Goal: Task Accomplishment & Management: Manage account settings

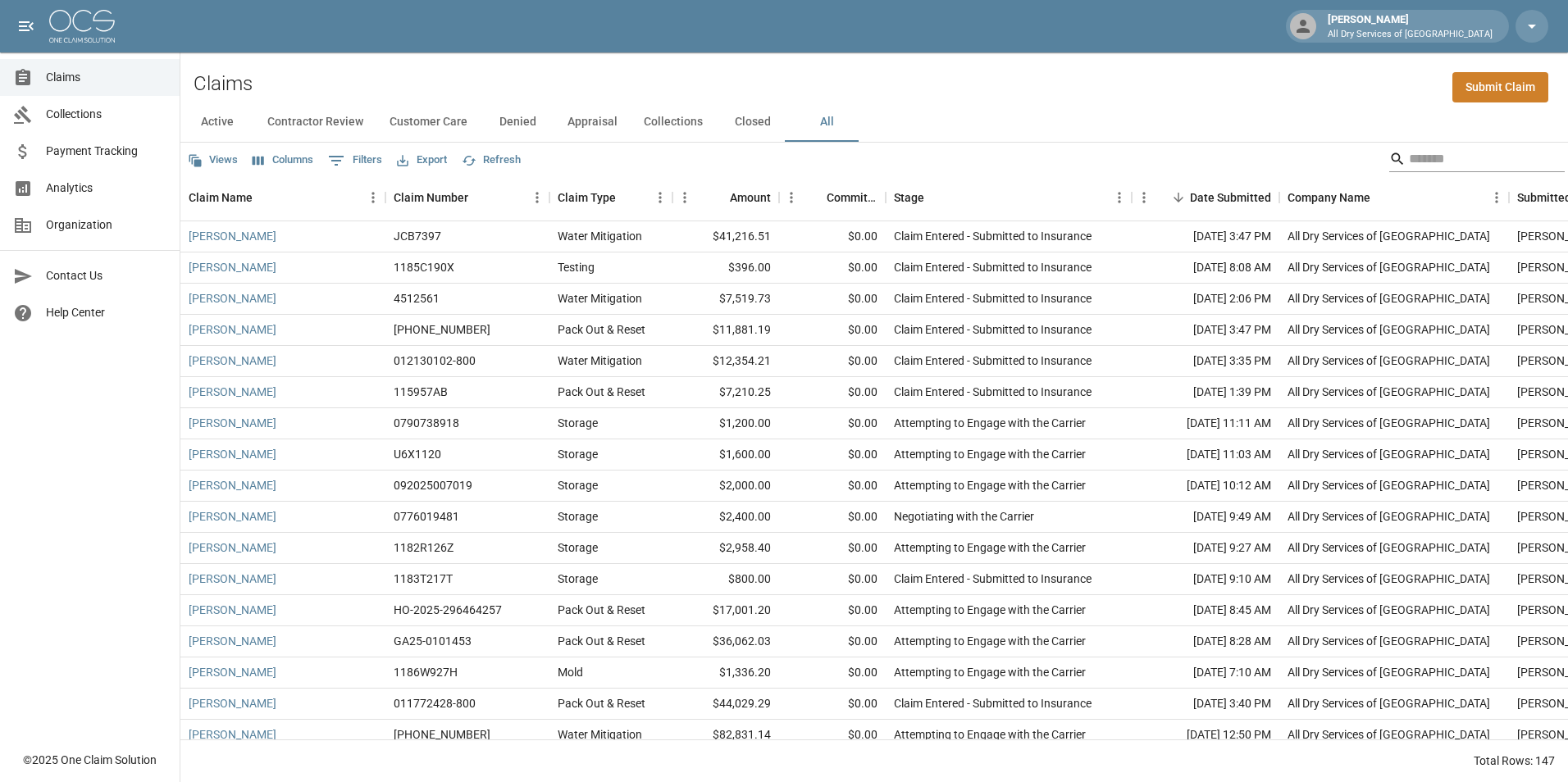
click at [1417, 165] on input "Search" at bounding box center [1475, 159] width 132 height 26
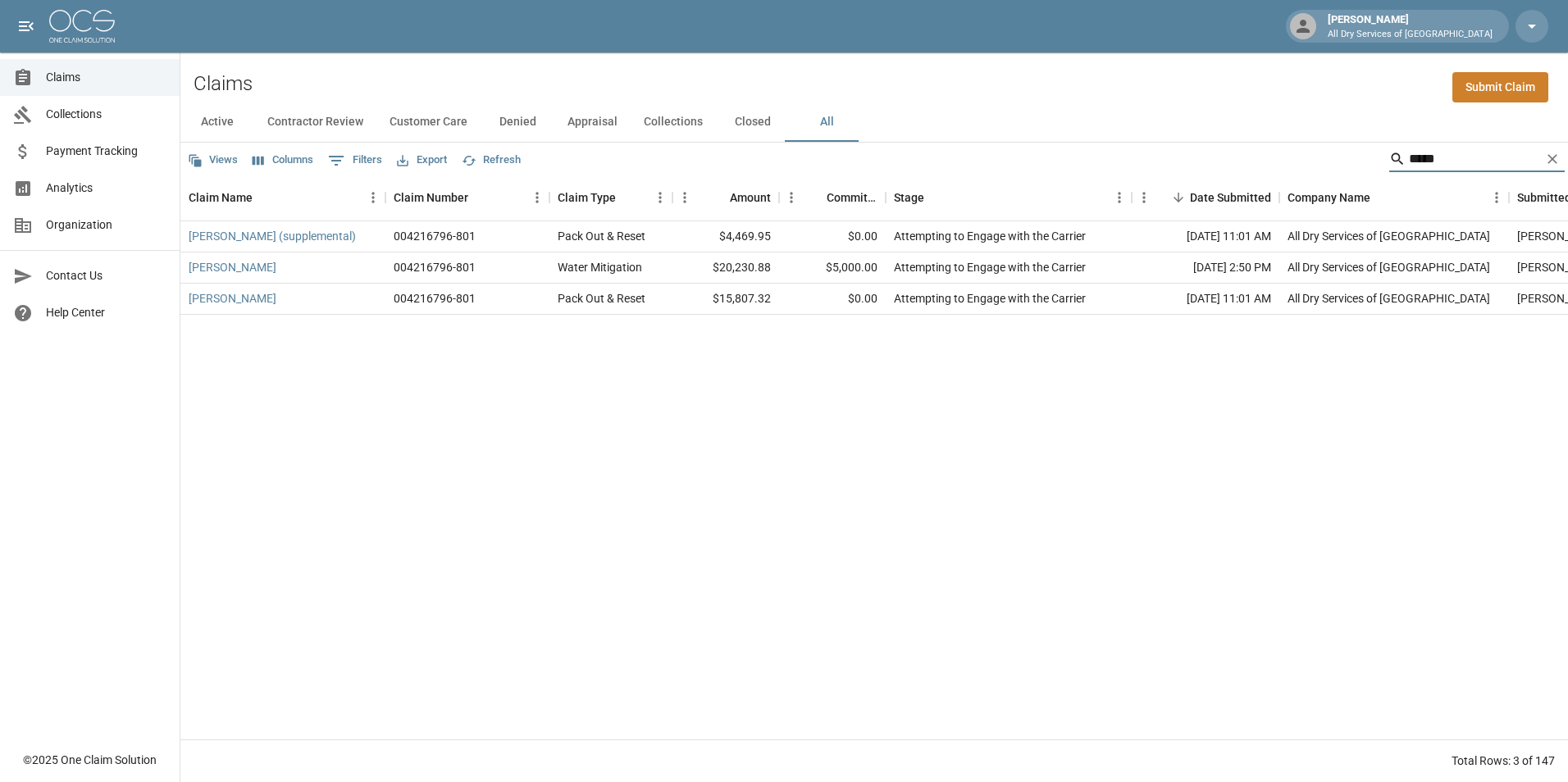
type input "*****"
drag, startPoint x: 415, startPoint y: 237, endPoint x: 380, endPoint y: 238, distance: 35.0
click at [380, 238] on div "[PERSON_NAME] (supplemental) 004216796-801 Pack Out & Reset $4,469.95 $0.00 Att…" at bounding box center [947, 236] width 1534 height 31
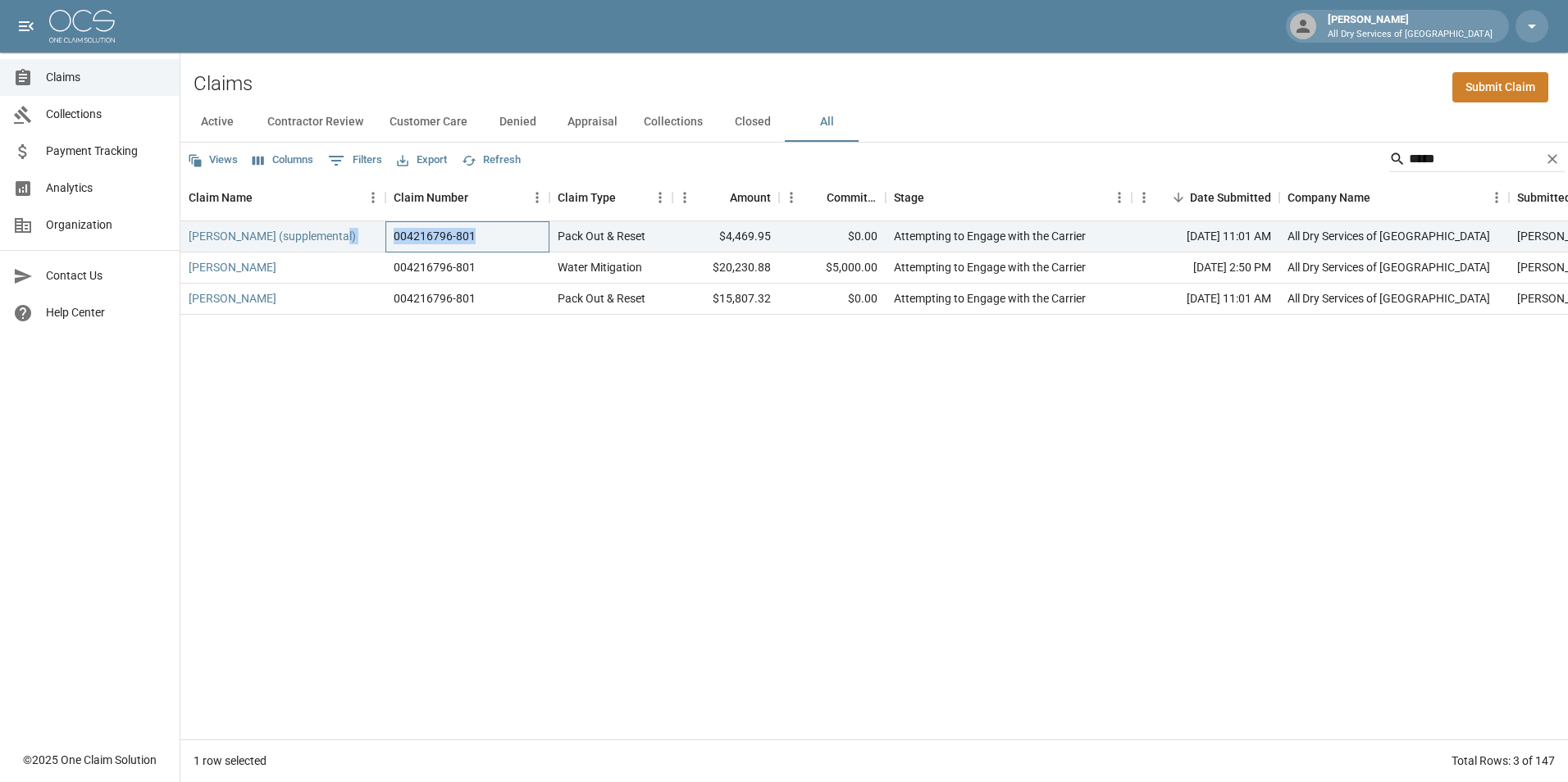
copy div "004216796-801"
click at [412, 494] on div "[PERSON_NAME] (supplemental) 004216796-801 Pack Out & Reset $4,469.95 $0.00 Att…" at bounding box center [947, 480] width 1534 height 518
click at [821, 122] on button "All" at bounding box center [827, 122] width 73 height 39
click at [1460, 166] on input "*****" at bounding box center [1475, 159] width 132 height 26
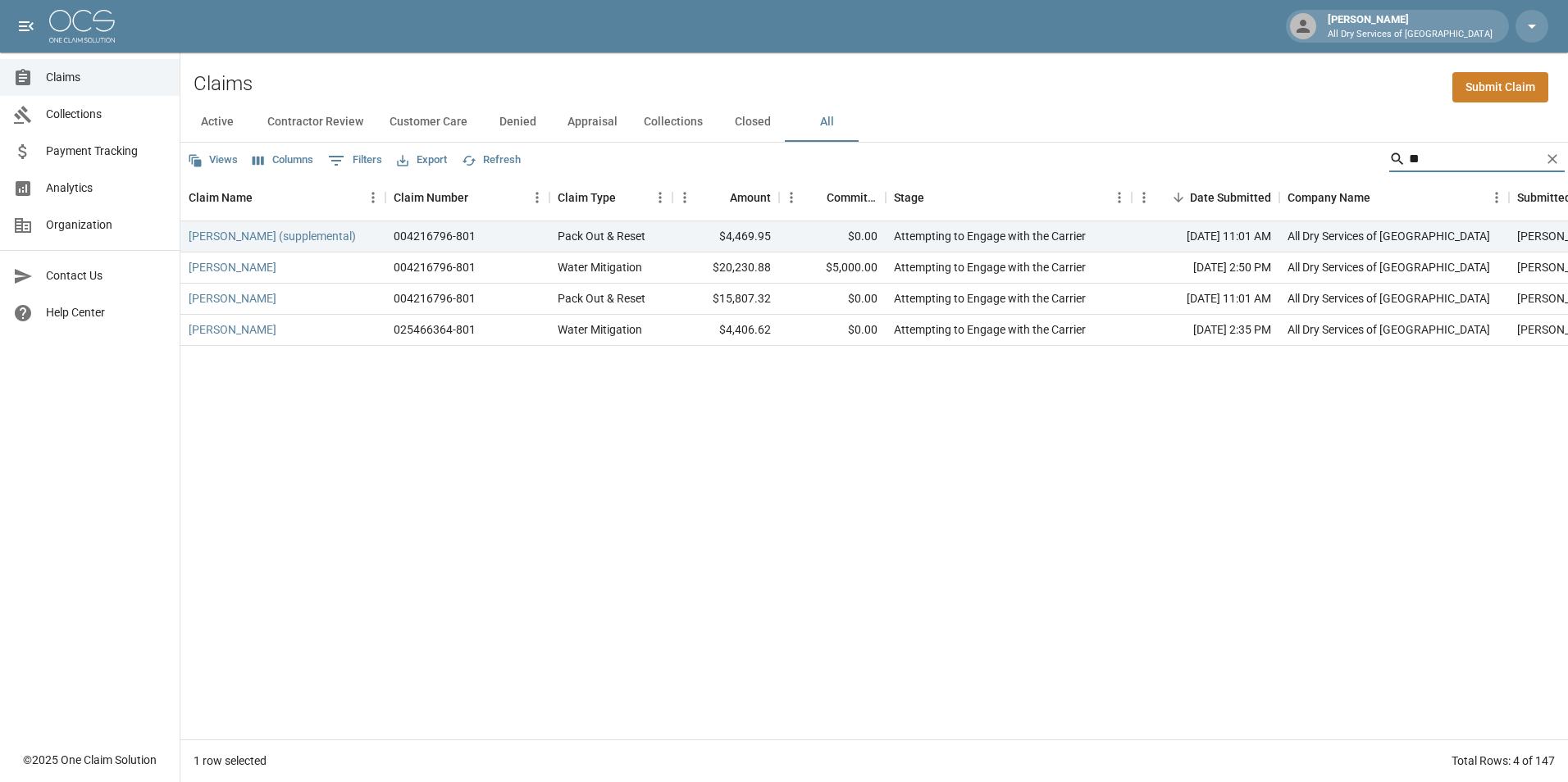
type input "*"
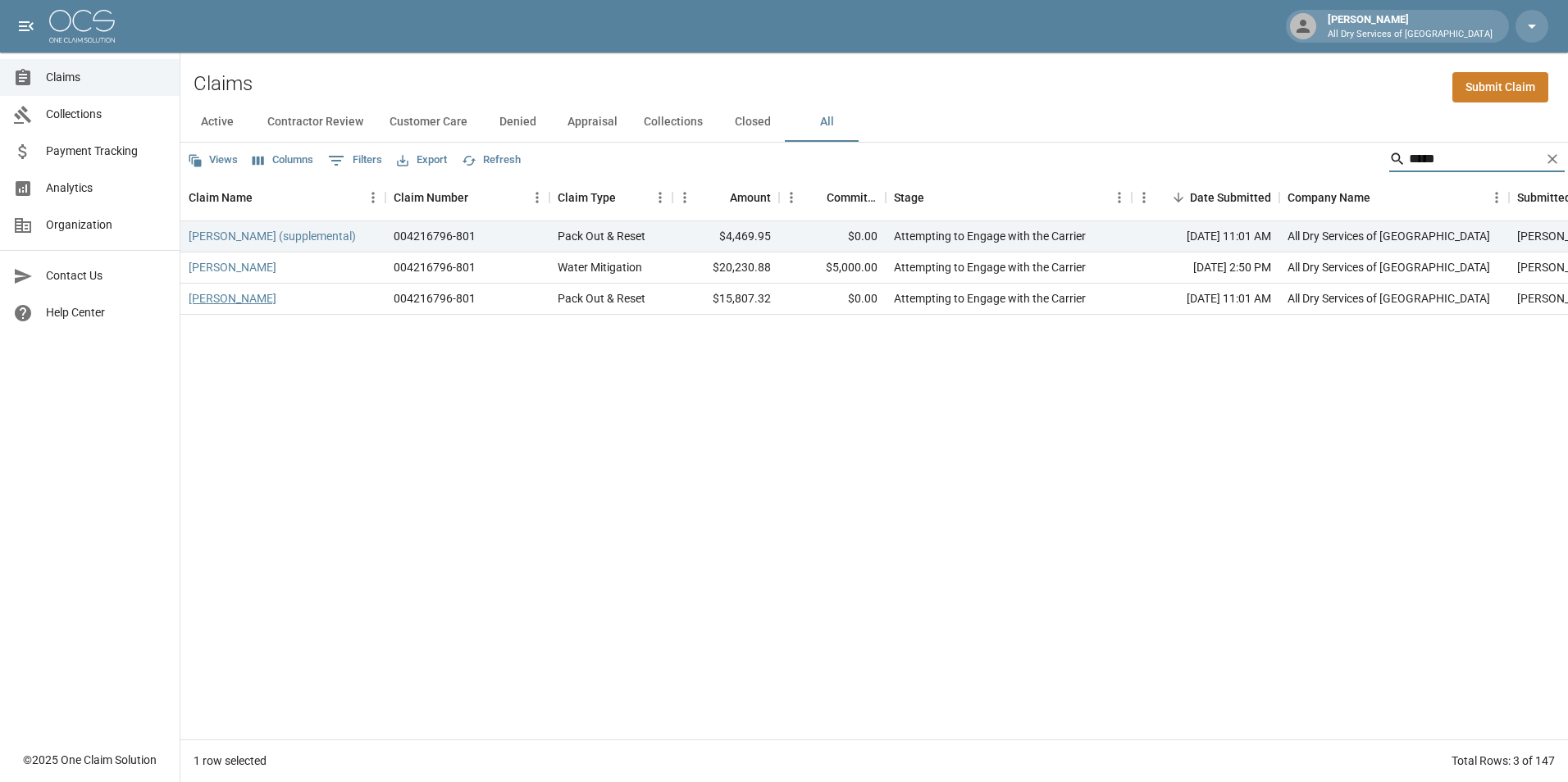
type input "*****"
click at [213, 295] on link "[PERSON_NAME]" at bounding box center [232, 298] width 88 height 16
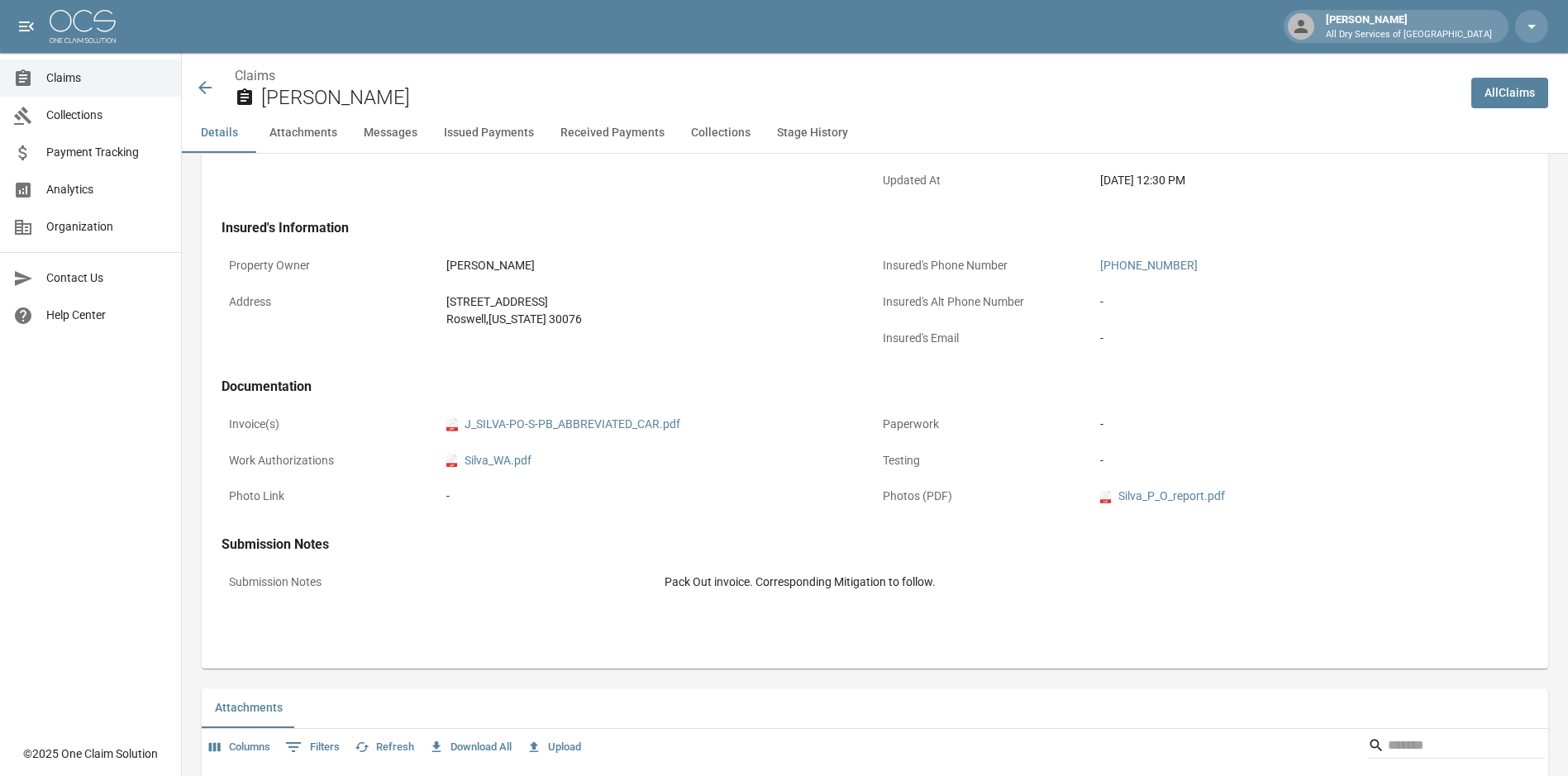
scroll to position [413, 0]
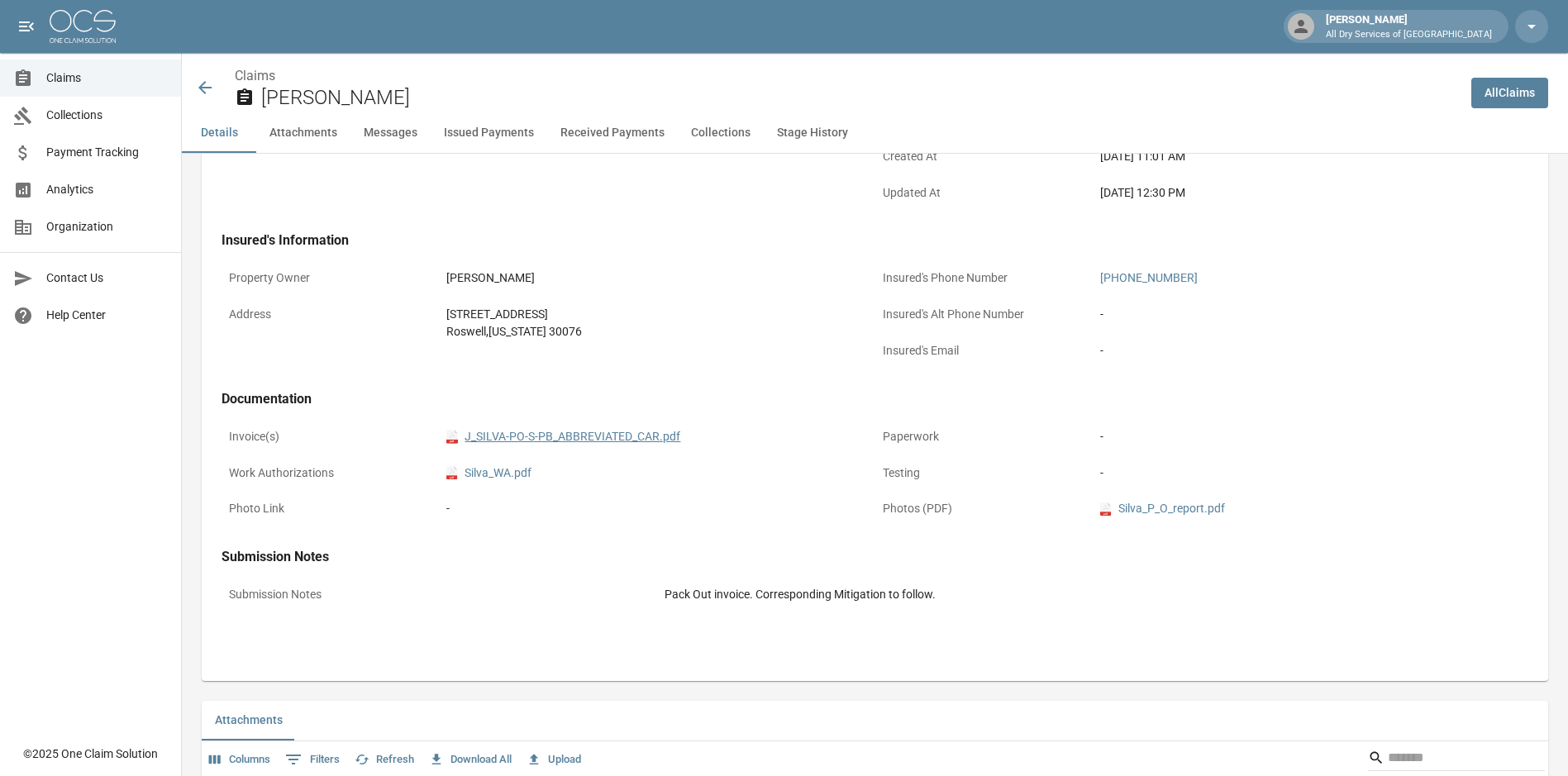
click at [553, 432] on link "pdf J_SILVA-PO-S-PB_ABBREVIATED_CAR.pdf" at bounding box center [564, 437] width 234 height 17
click at [208, 85] on icon at bounding box center [205, 87] width 20 height 20
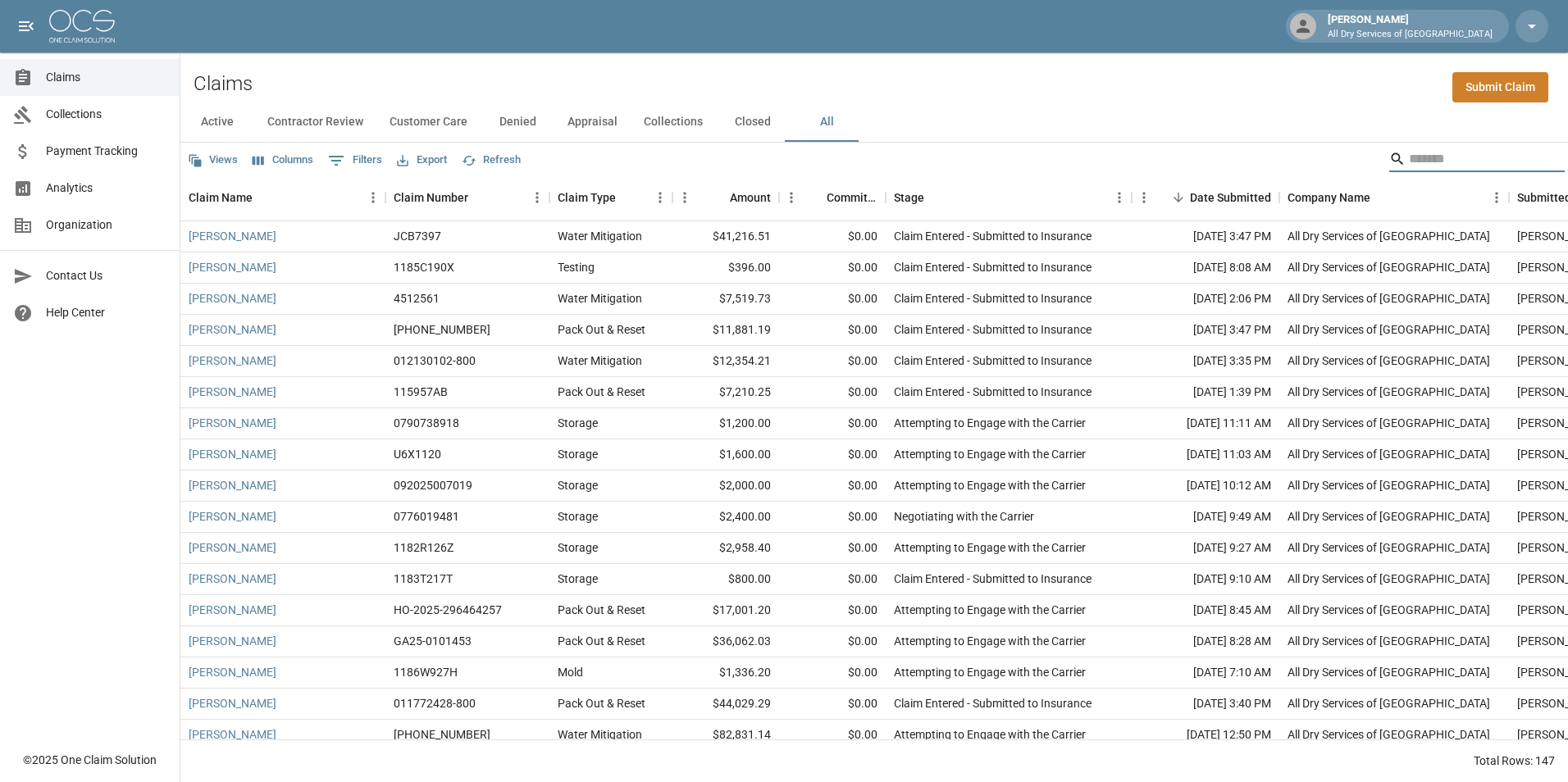
click at [1437, 151] on input "Search" at bounding box center [1475, 159] width 132 height 26
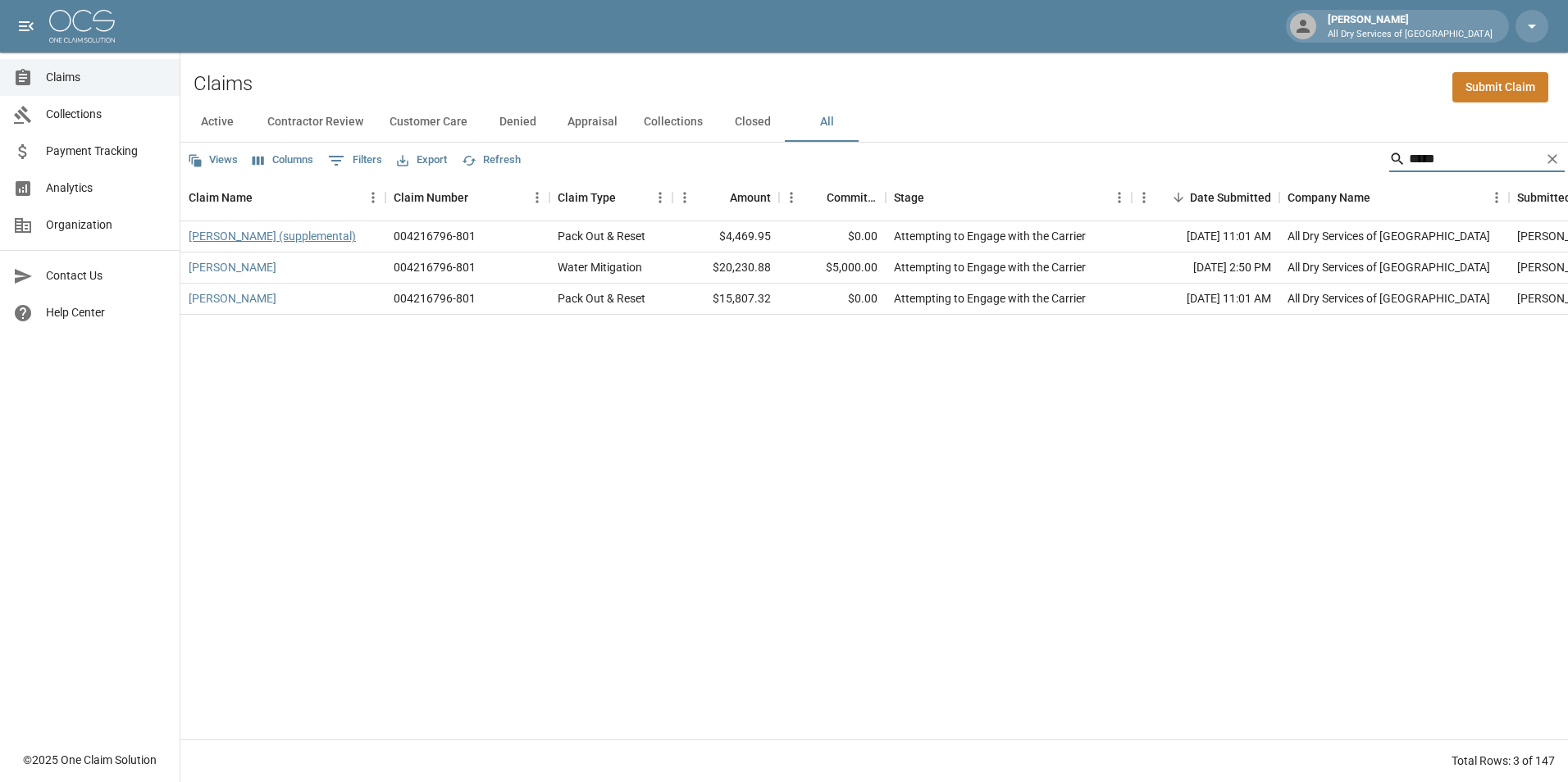
type input "*****"
click at [272, 236] on link "[PERSON_NAME] (supplemental)" at bounding box center [272, 236] width 167 height 16
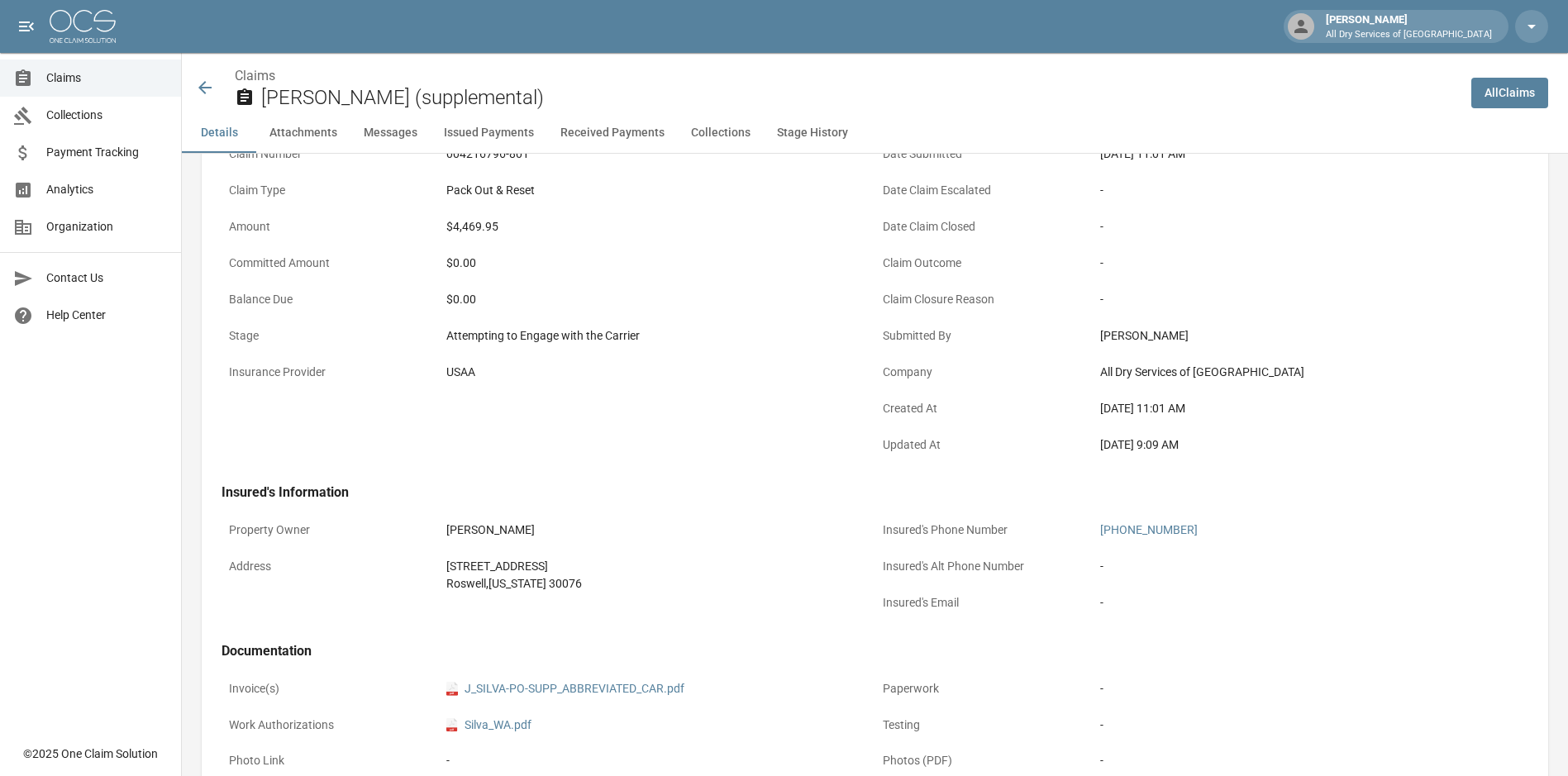
scroll to position [413, 0]
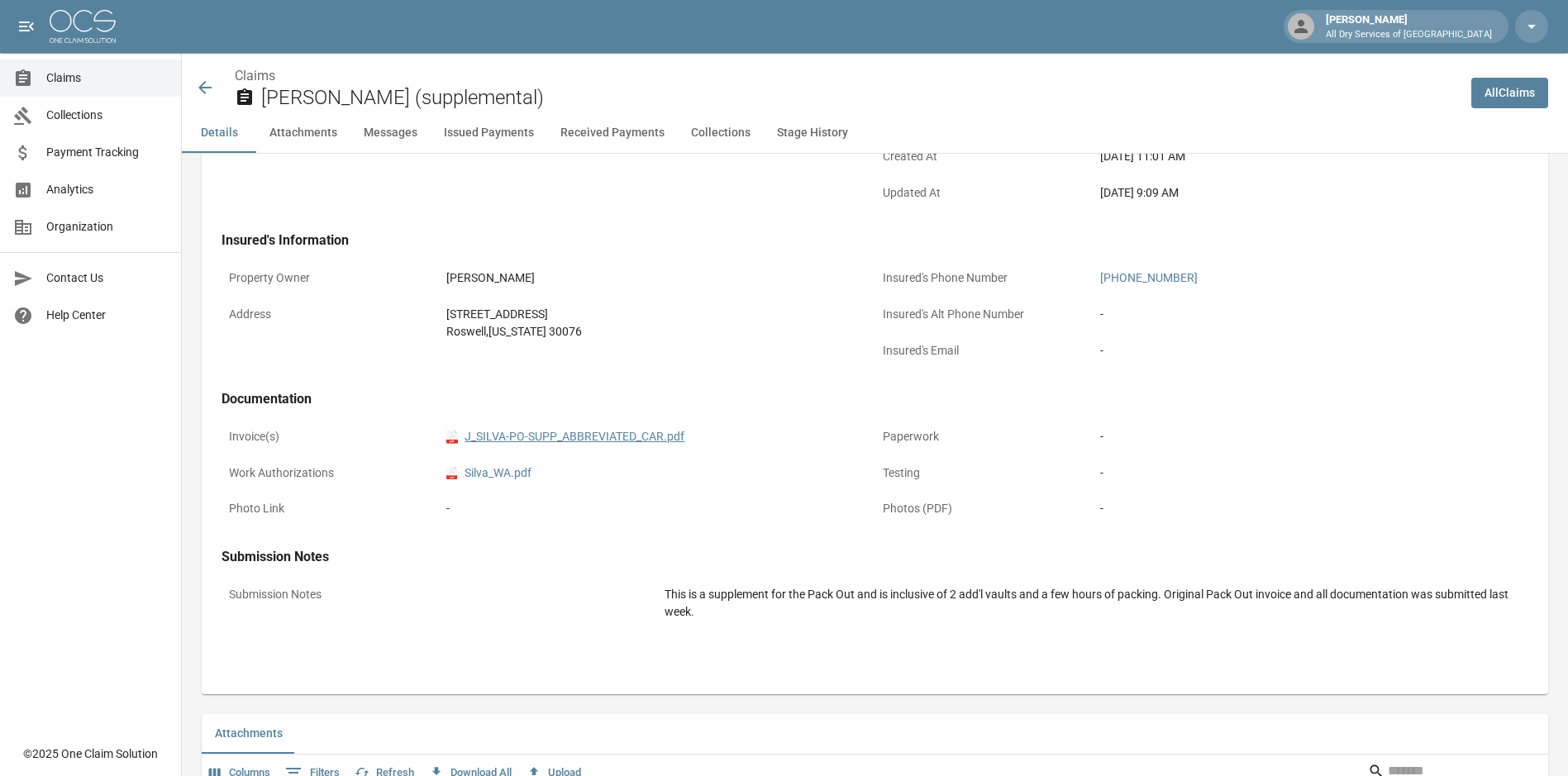
click at [589, 434] on link "pdf J_SILVA-PO-SUPP_ABBREVIATED_CAR.pdf" at bounding box center [565, 437] width 238 height 17
click at [1521, 87] on link "All Claims" at bounding box center [1509, 93] width 77 height 31
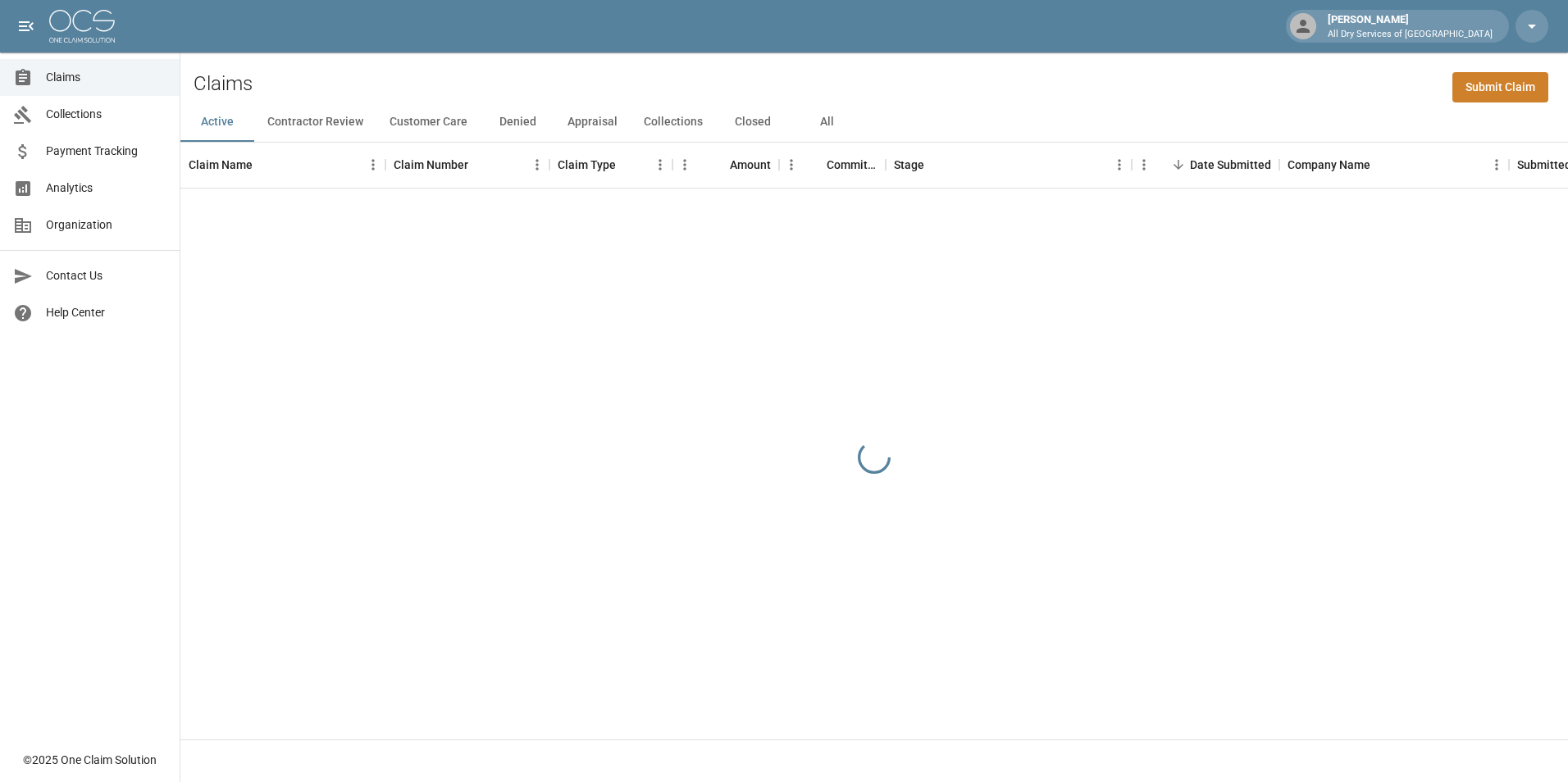
click at [73, 79] on span "Claims" at bounding box center [106, 78] width 120 height 17
click at [822, 114] on button "All" at bounding box center [827, 122] width 73 height 39
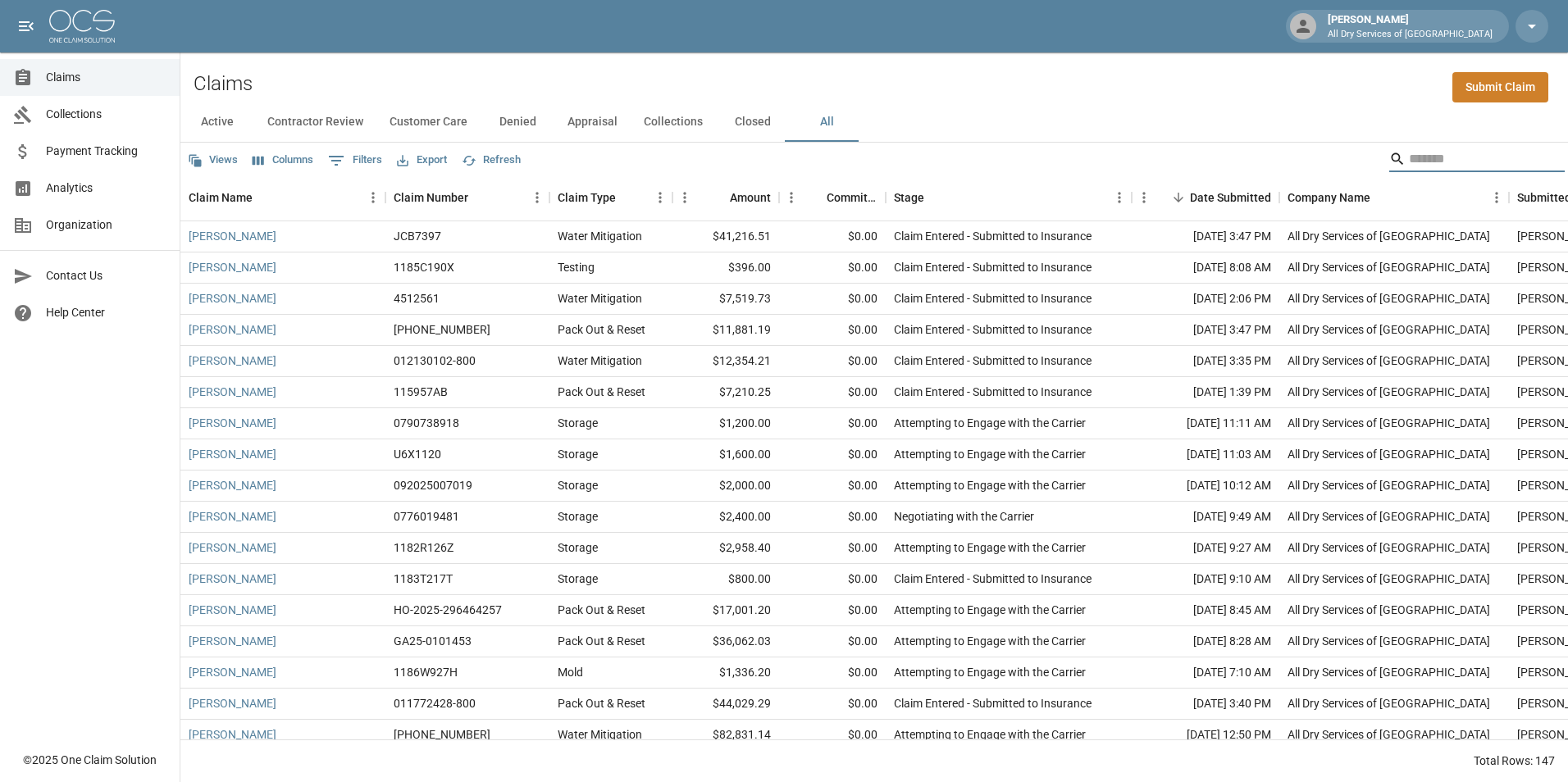
click at [1409, 161] on input "Search" at bounding box center [1475, 159] width 132 height 26
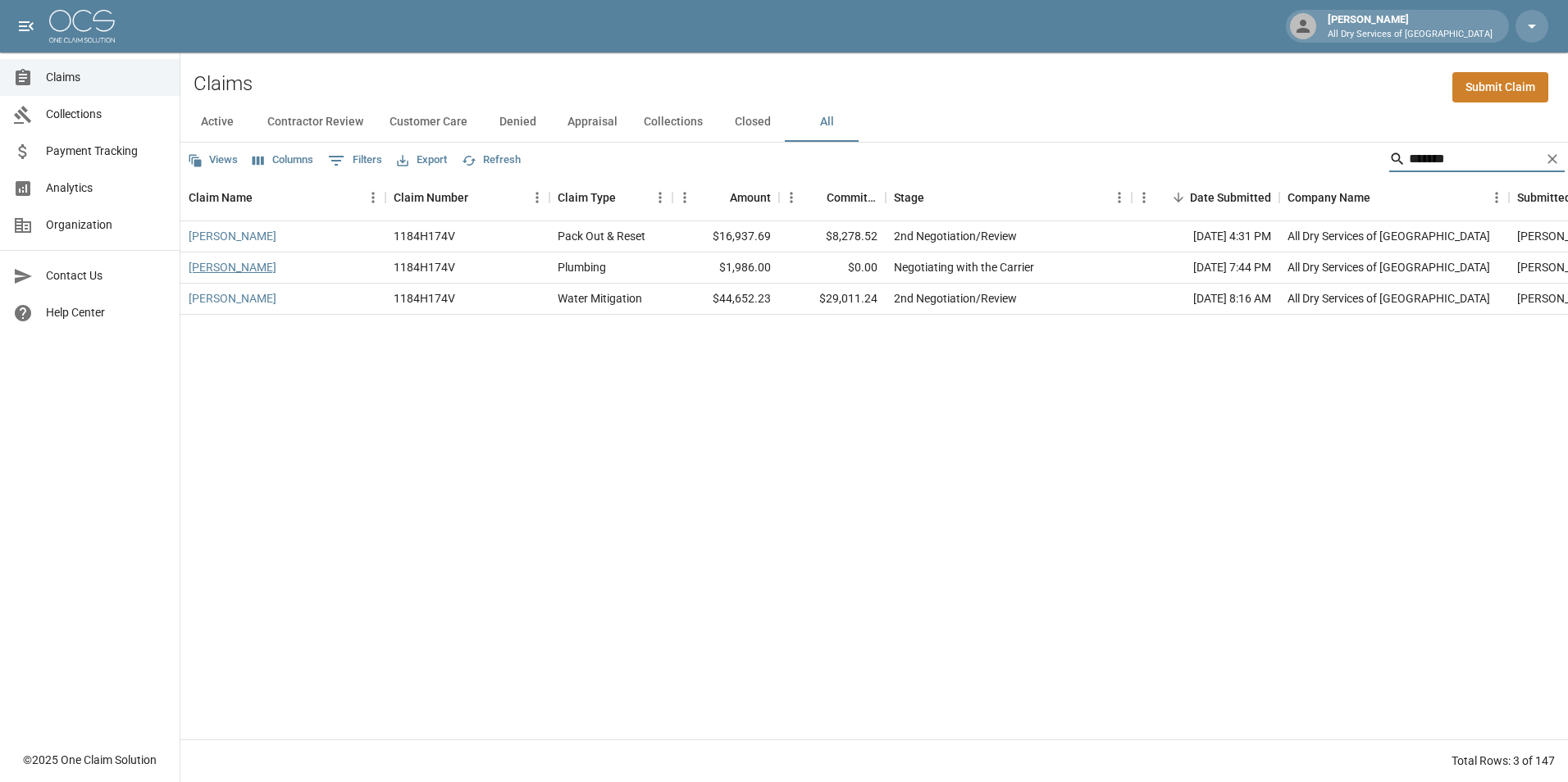
type input "*******"
click at [229, 271] on link "[PERSON_NAME]" at bounding box center [232, 267] width 88 height 16
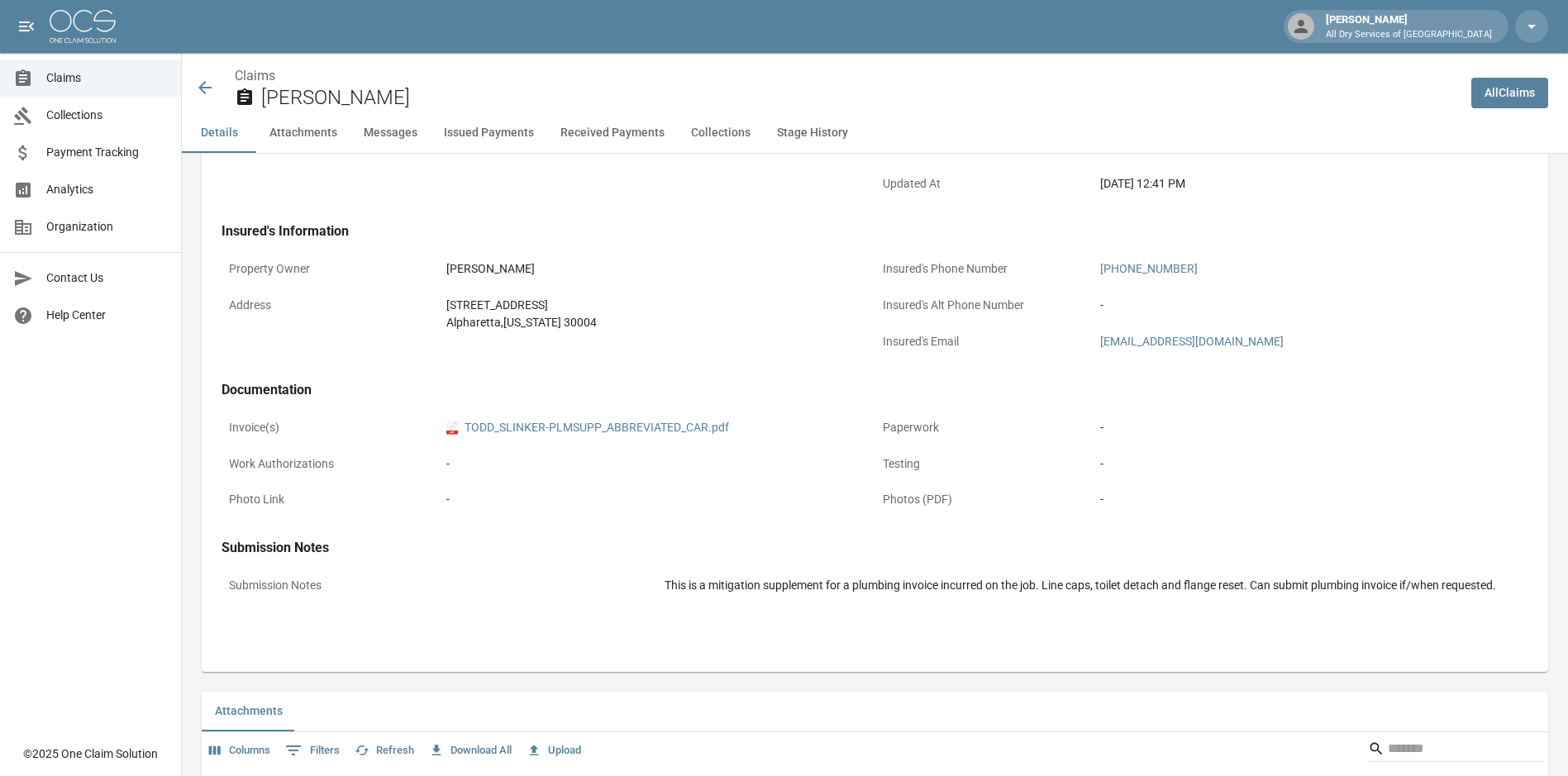
scroll to position [661, 0]
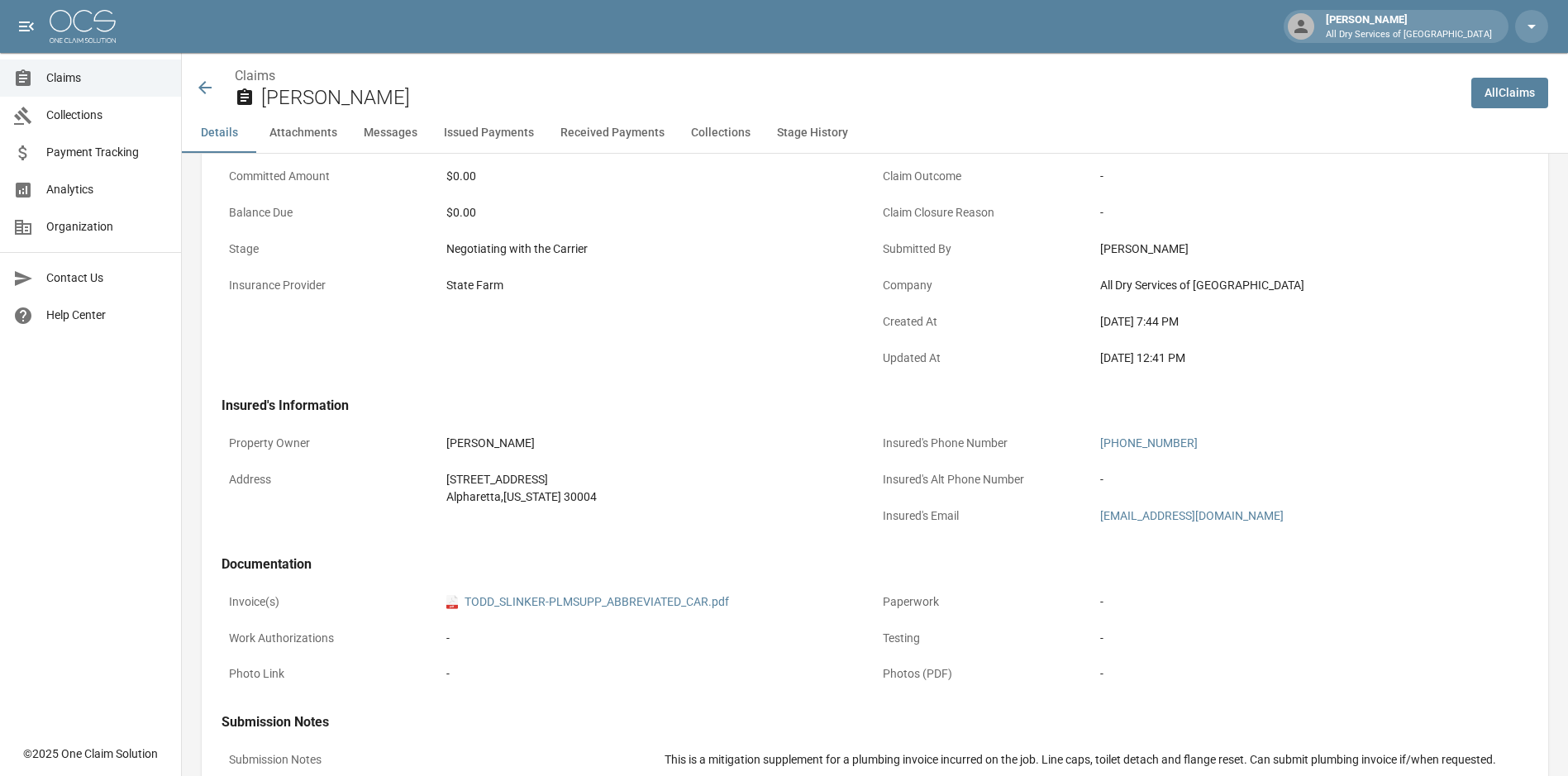
click at [392, 135] on button "Messages" at bounding box center [390, 133] width 80 height 40
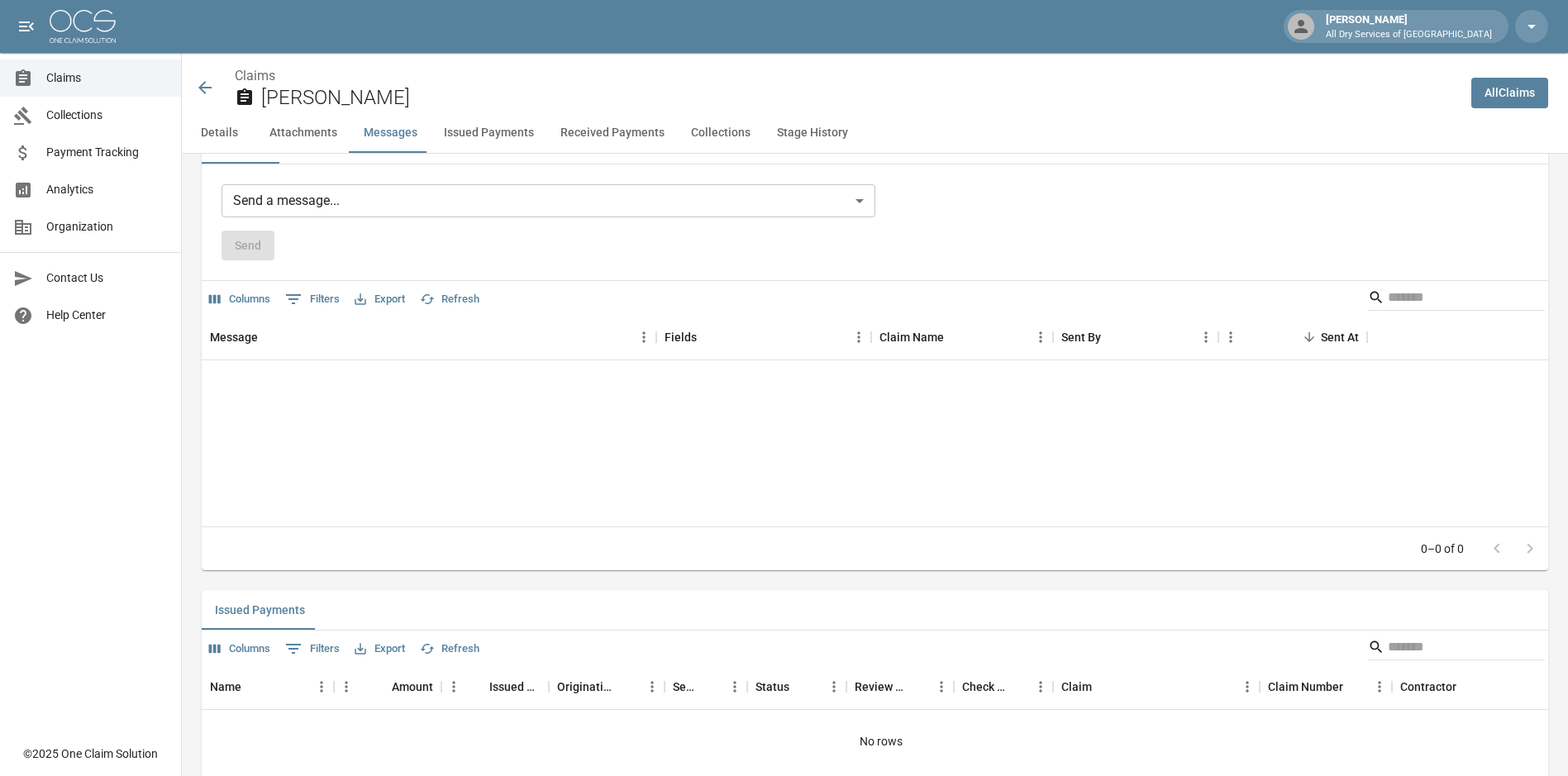
scroll to position [927, 0]
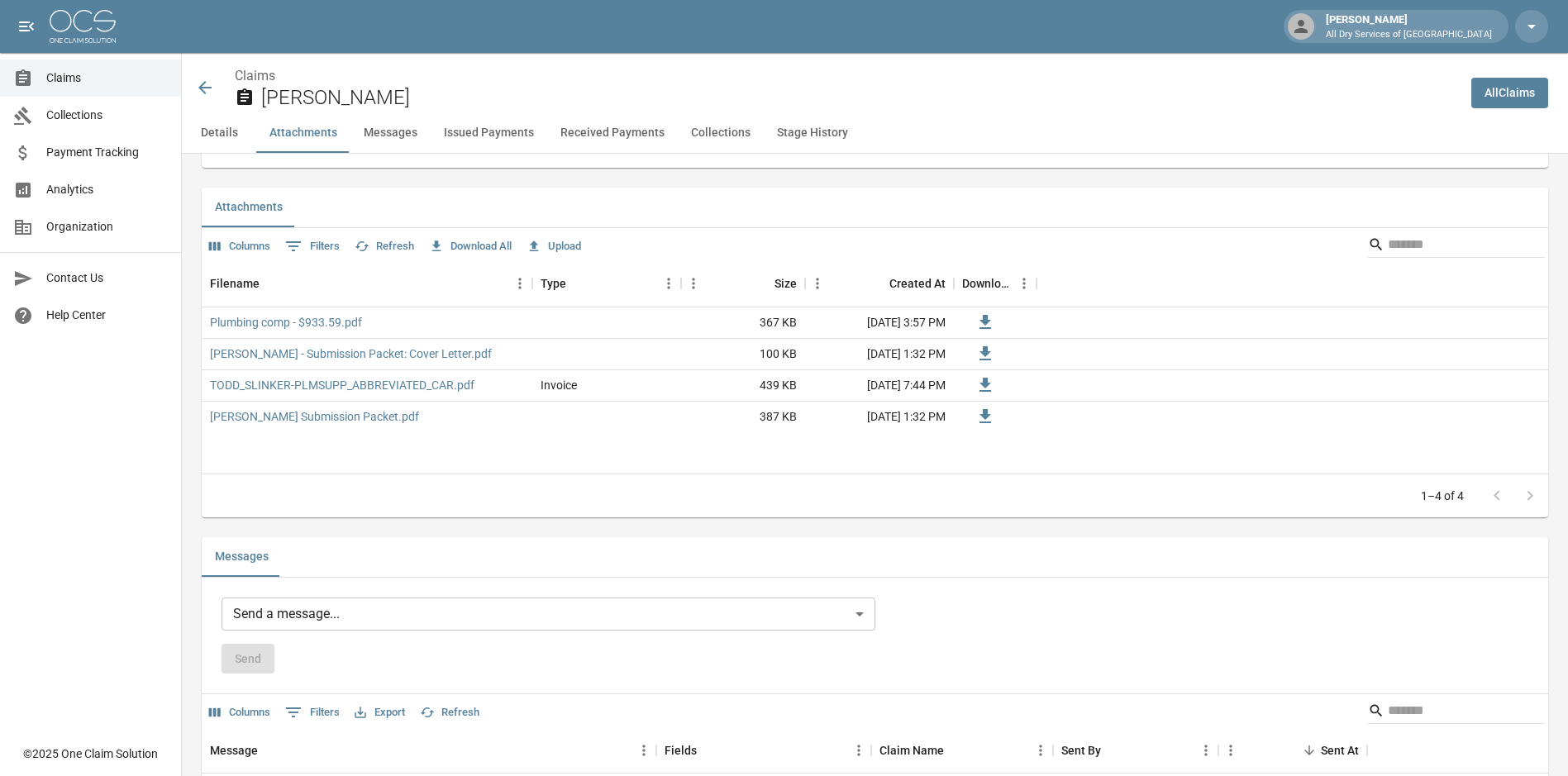
drag, startPoint x: 564, startPoint y: 245, endPoint x: 661, endPoint y: 270, distance: 100.2
click at [661, 275] on div "Columns 0 Filters Refresh Download All Upload Filename Type Size Created At Dow…" at bounding box center [874, 373] width 1347 height 289
click at [565, 242] on button "Upload" at bounding box center [553, 247] width 63 height 26
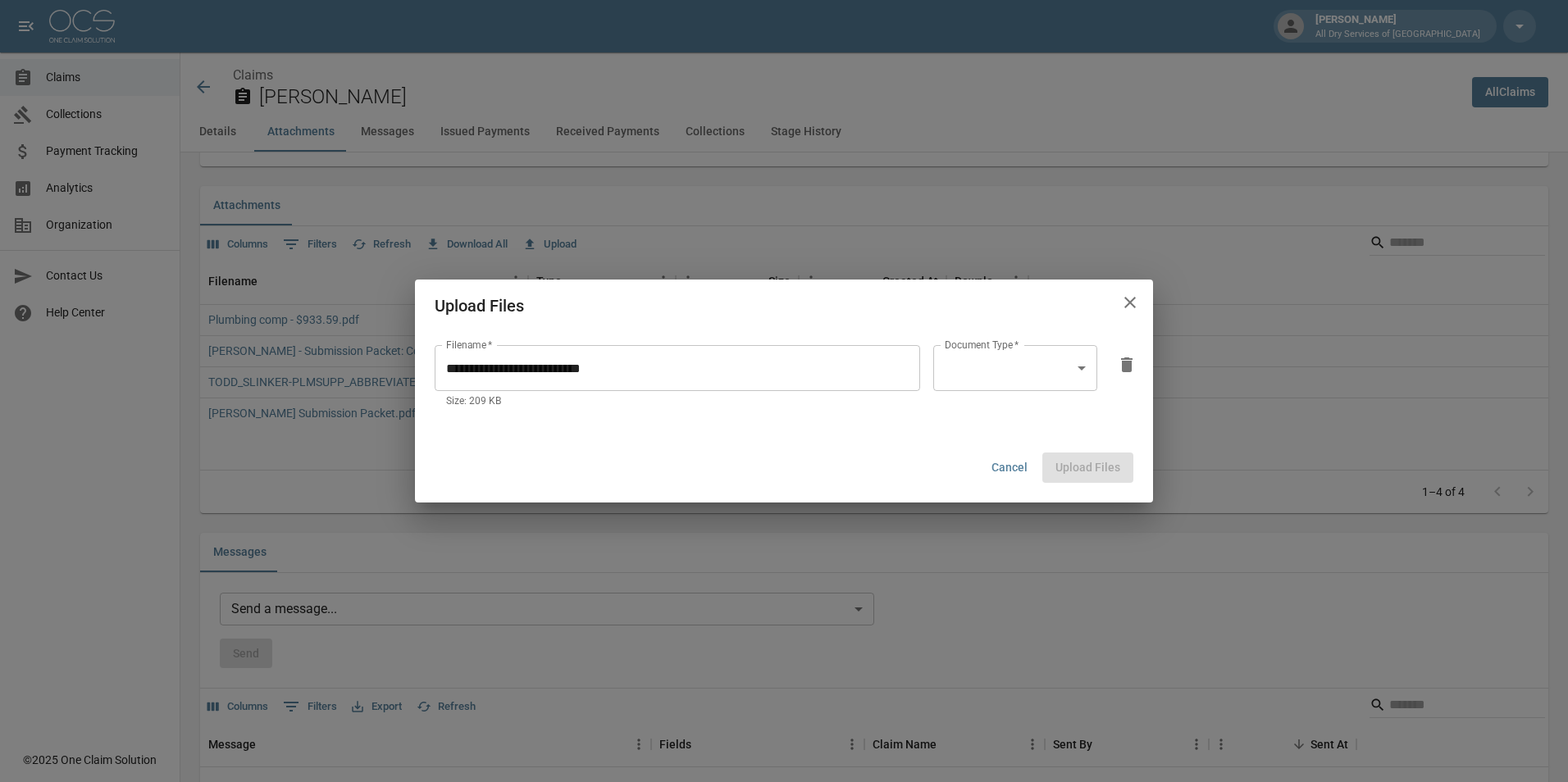
click at [1009, 371] on body "[PERSON_NAME] All Dry Services of [GEOGRAPHIC_DATA] Claims Collections Payment …" at bounding box center [784, 731] width 1568 height 3300
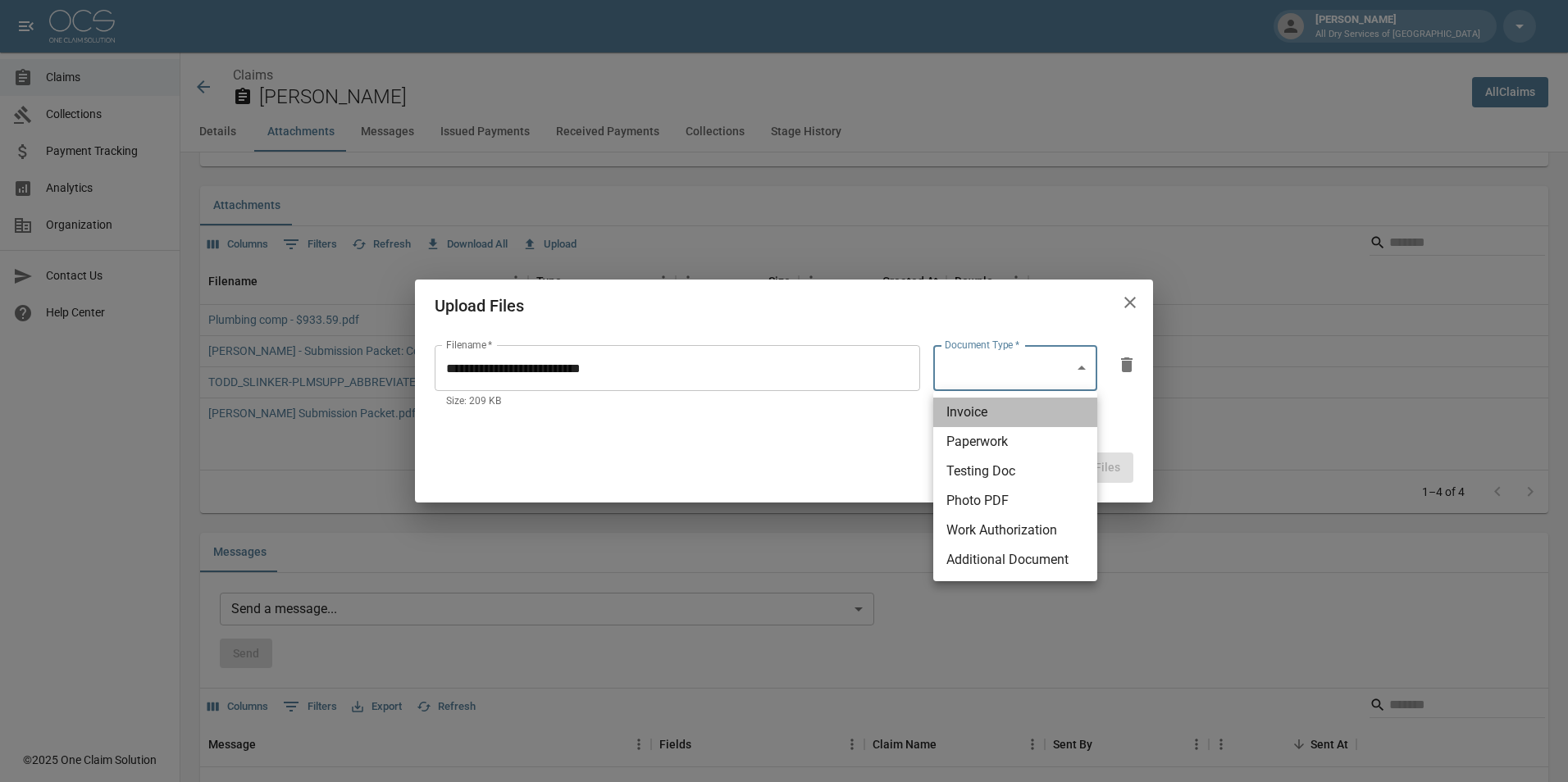
click at [1007, 411] on li "Invoice" at bounding box center [1015, 412] width 164 height 30
type input "********"
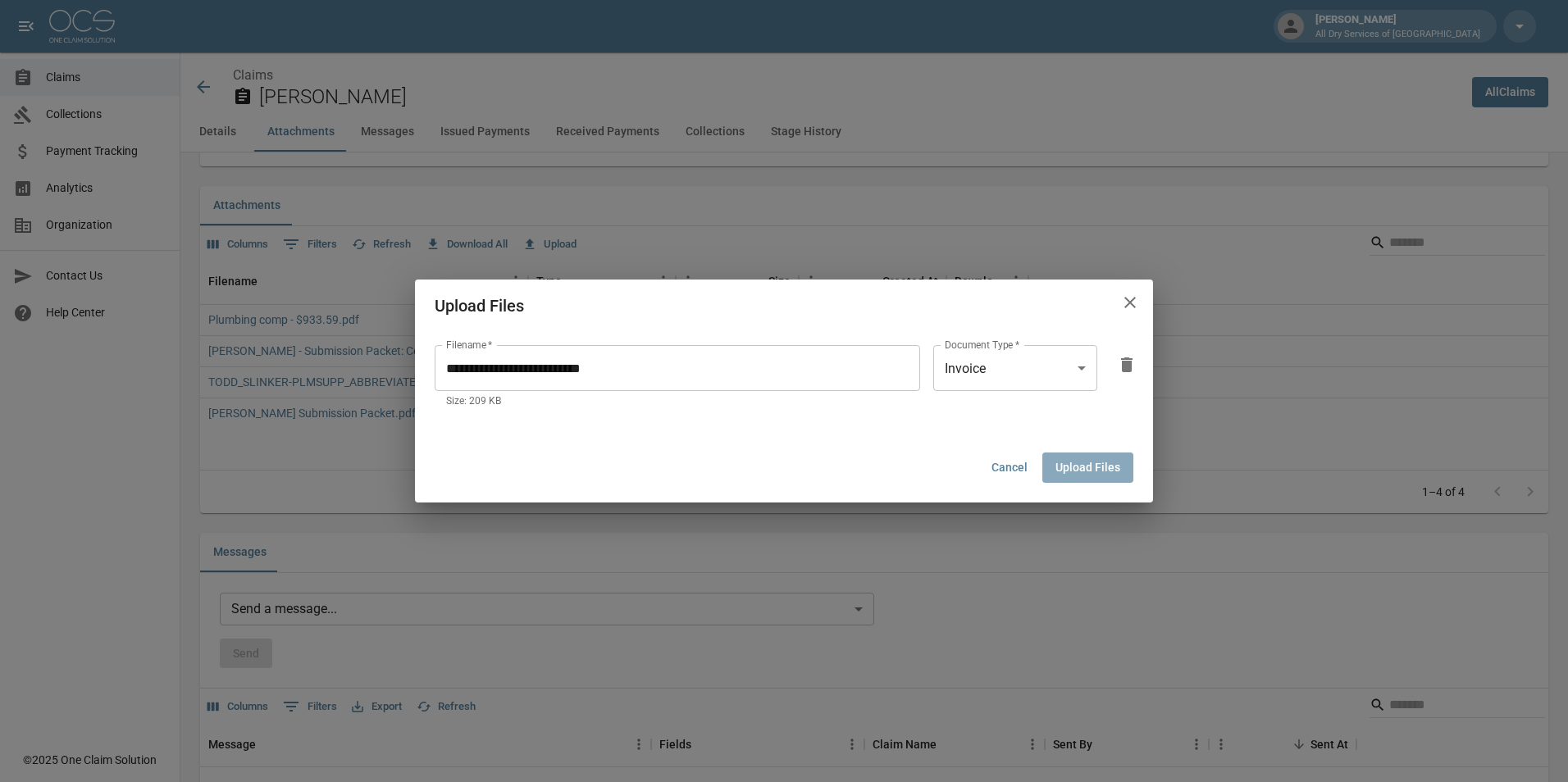
click at [1101, 459] on button "Upload Files" at bounding box center [1088, 468] width 91 height 31
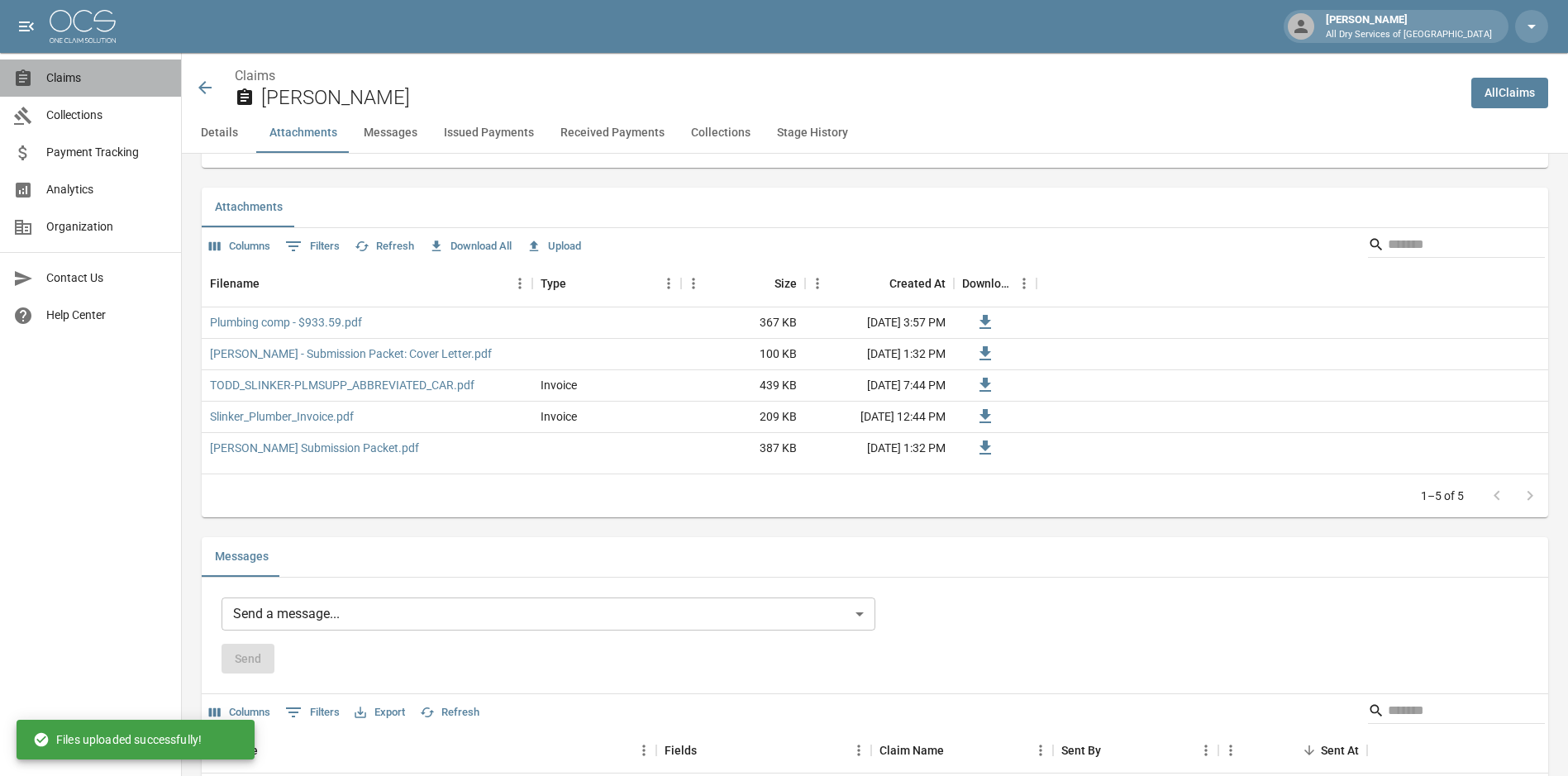
click at [70, 73] on span "Claims" at bounding box center [107, 78] width 121 height 17
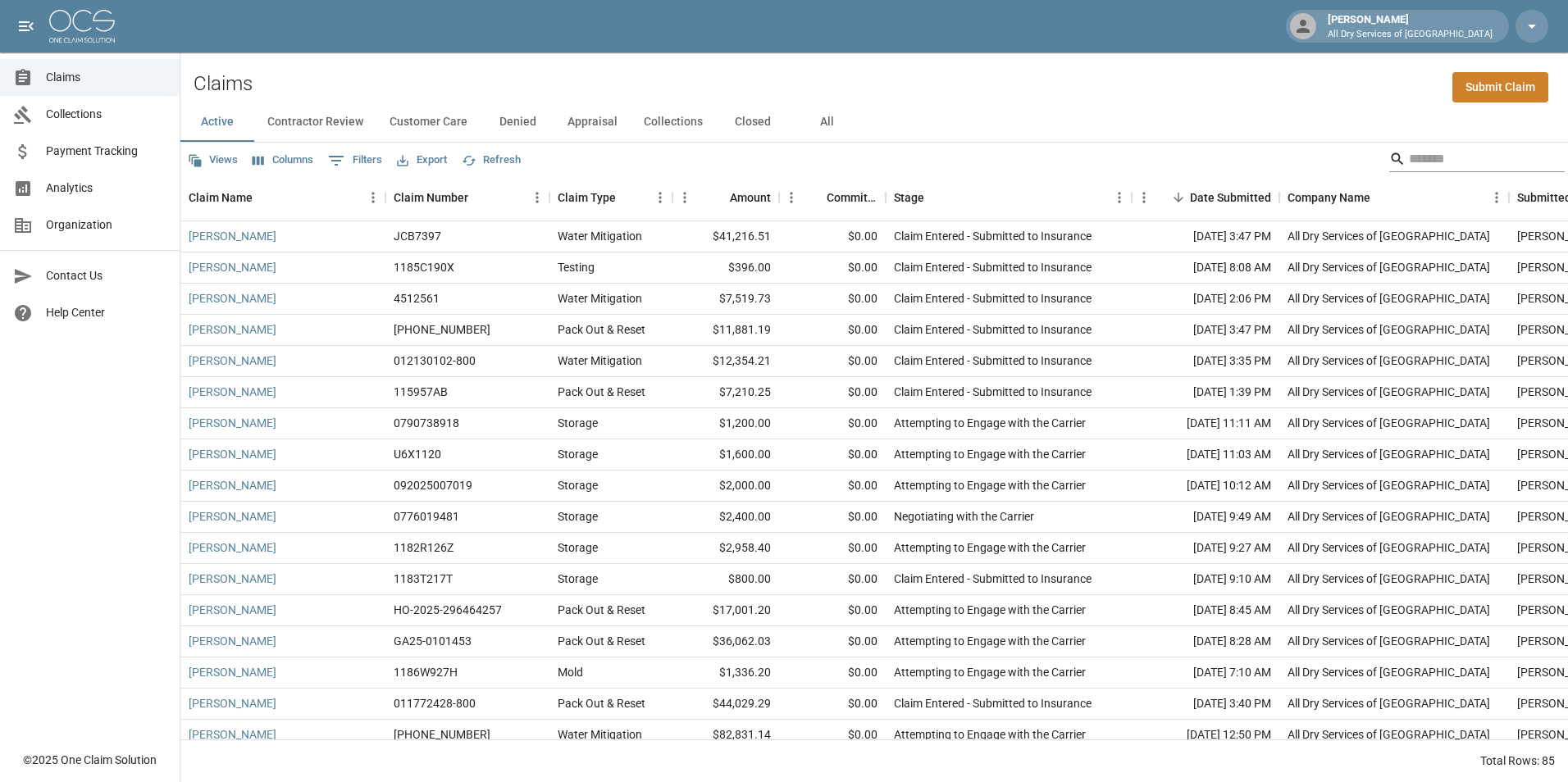
click at [1438, 162] on input "Search" at bounding box center [1475, 159] width 132 height 26
click at [345, 236] on div "[PERSON_NAME]" at bounding box center [283, 236] width 205 height 31
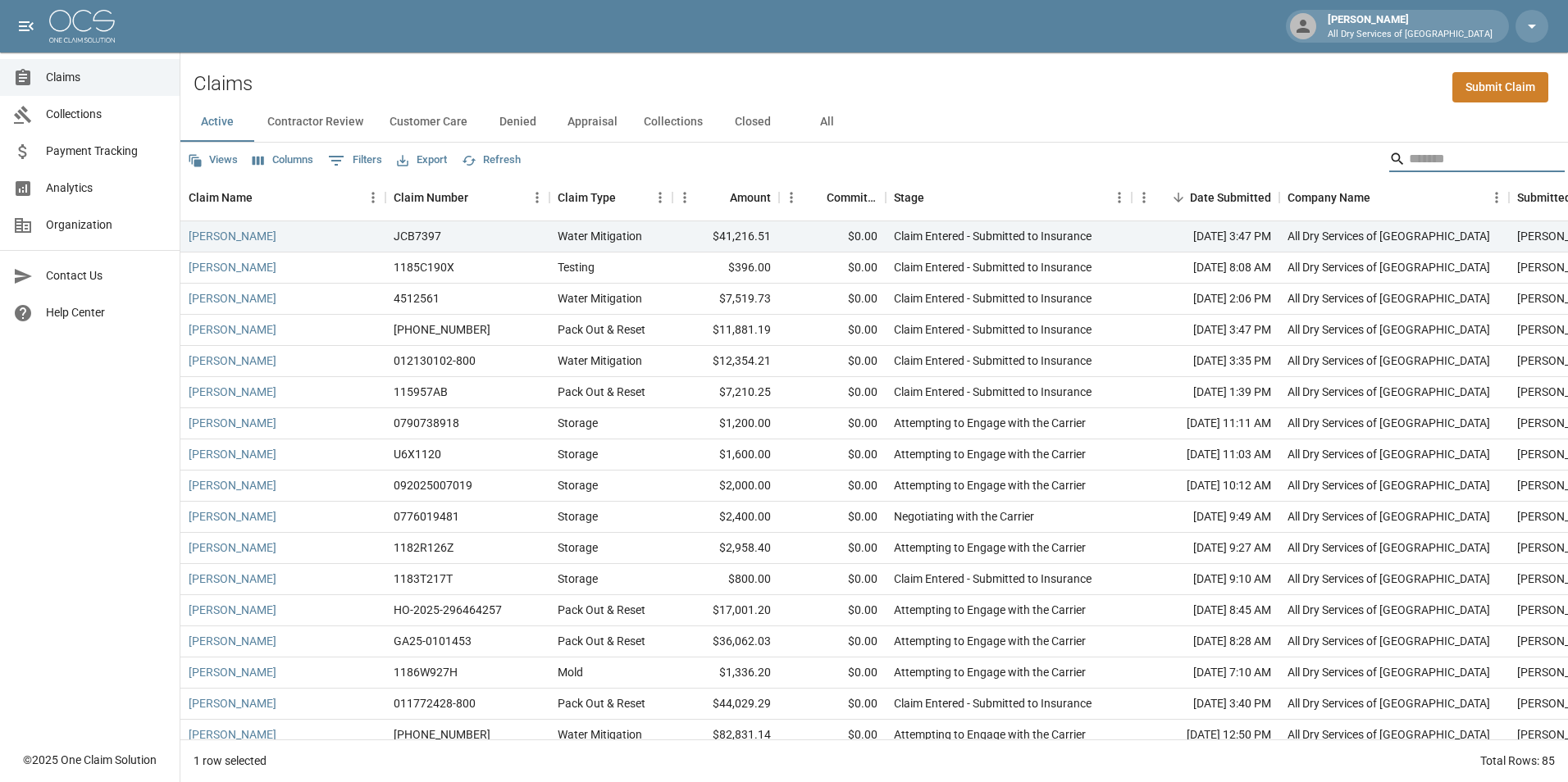
click at [1433, 162] on input "Search" at bounding box center [1475, 159] width 132 height 26
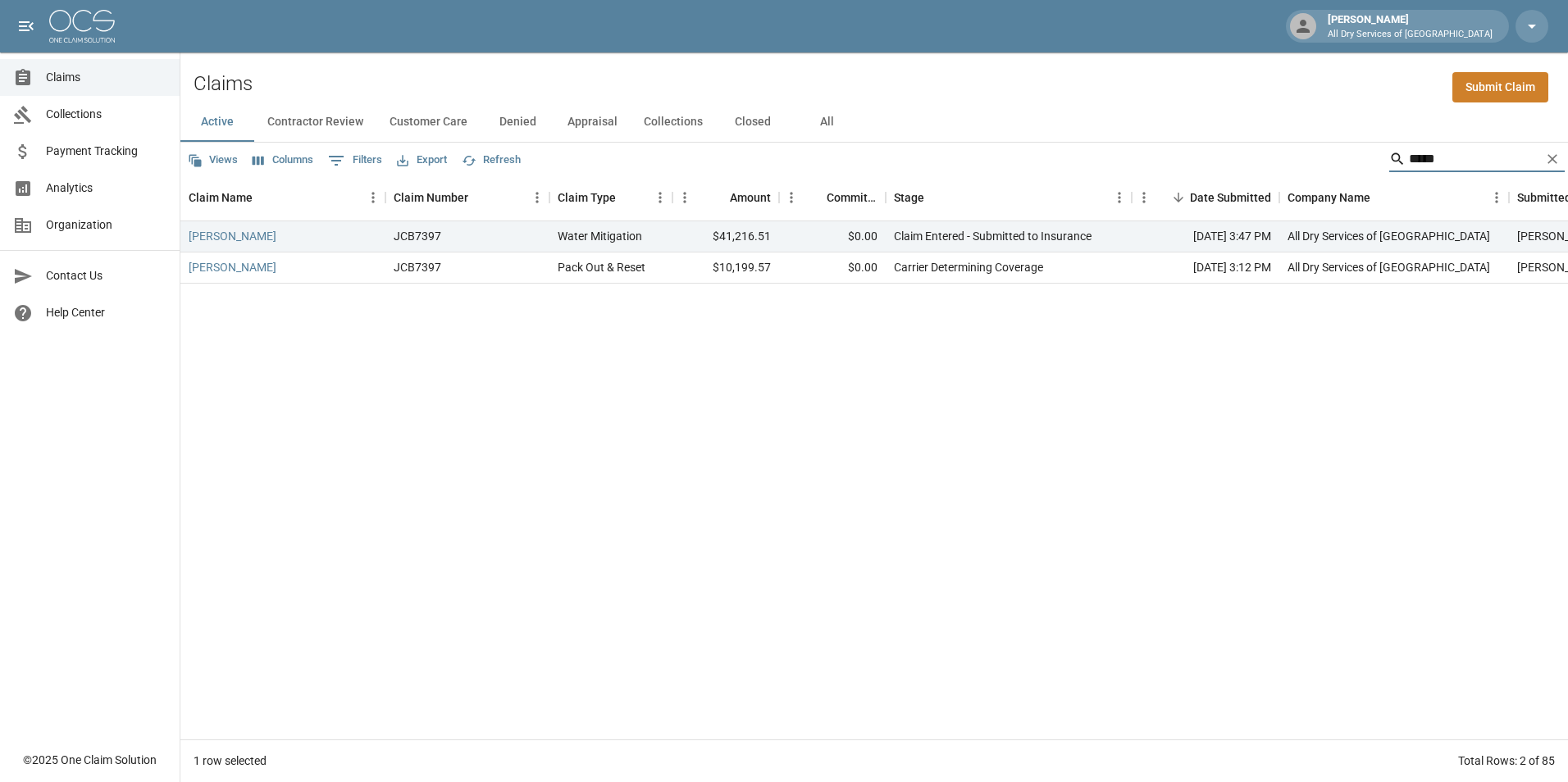
type input "*****"
click at [1554, 161] on icon "Clear" at bounding box center [1553, 159] width 16 height 16
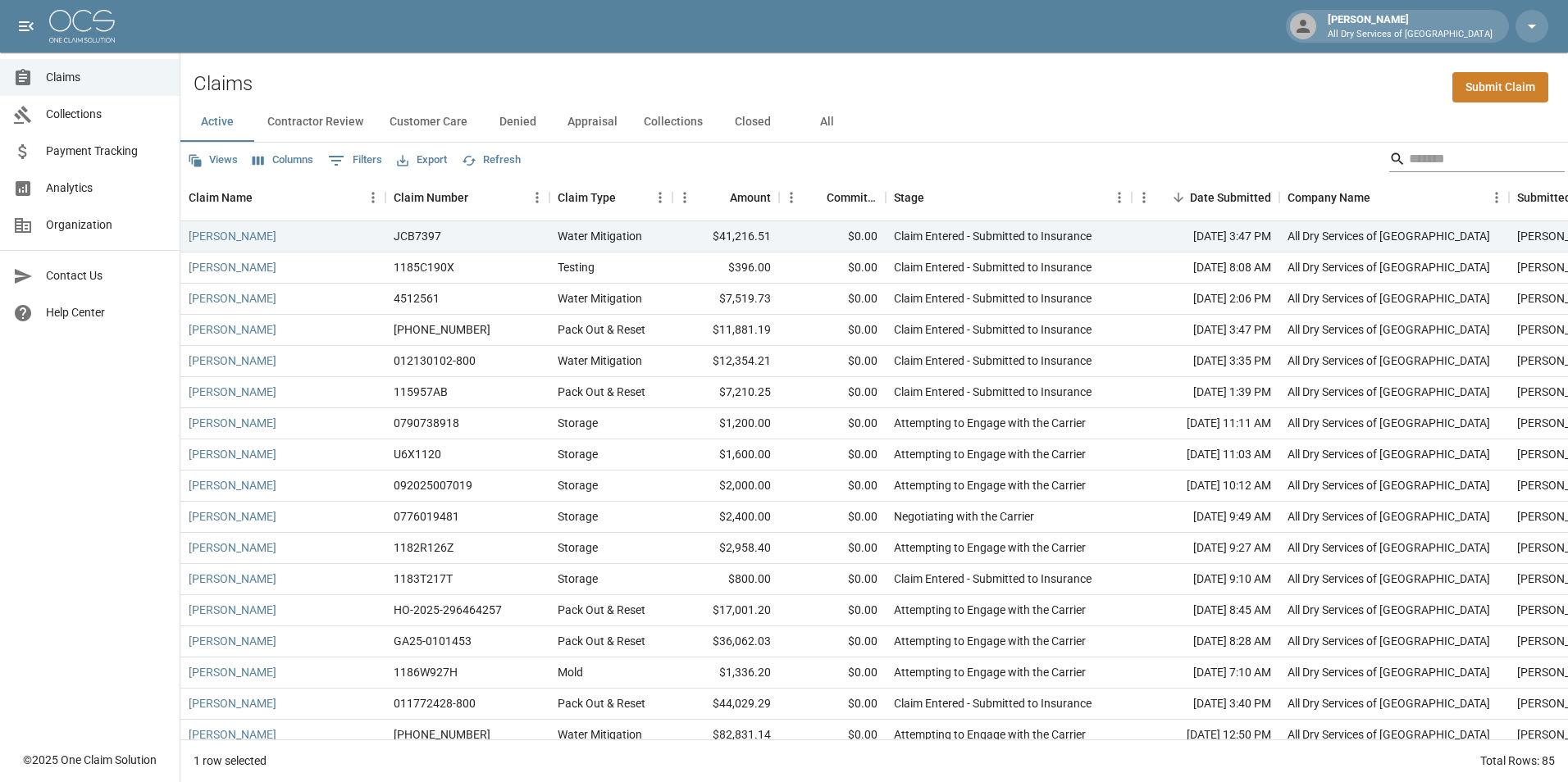
click at [1431, 155] on input "Search" at bounding box center [1475, 159] width 132 height 26
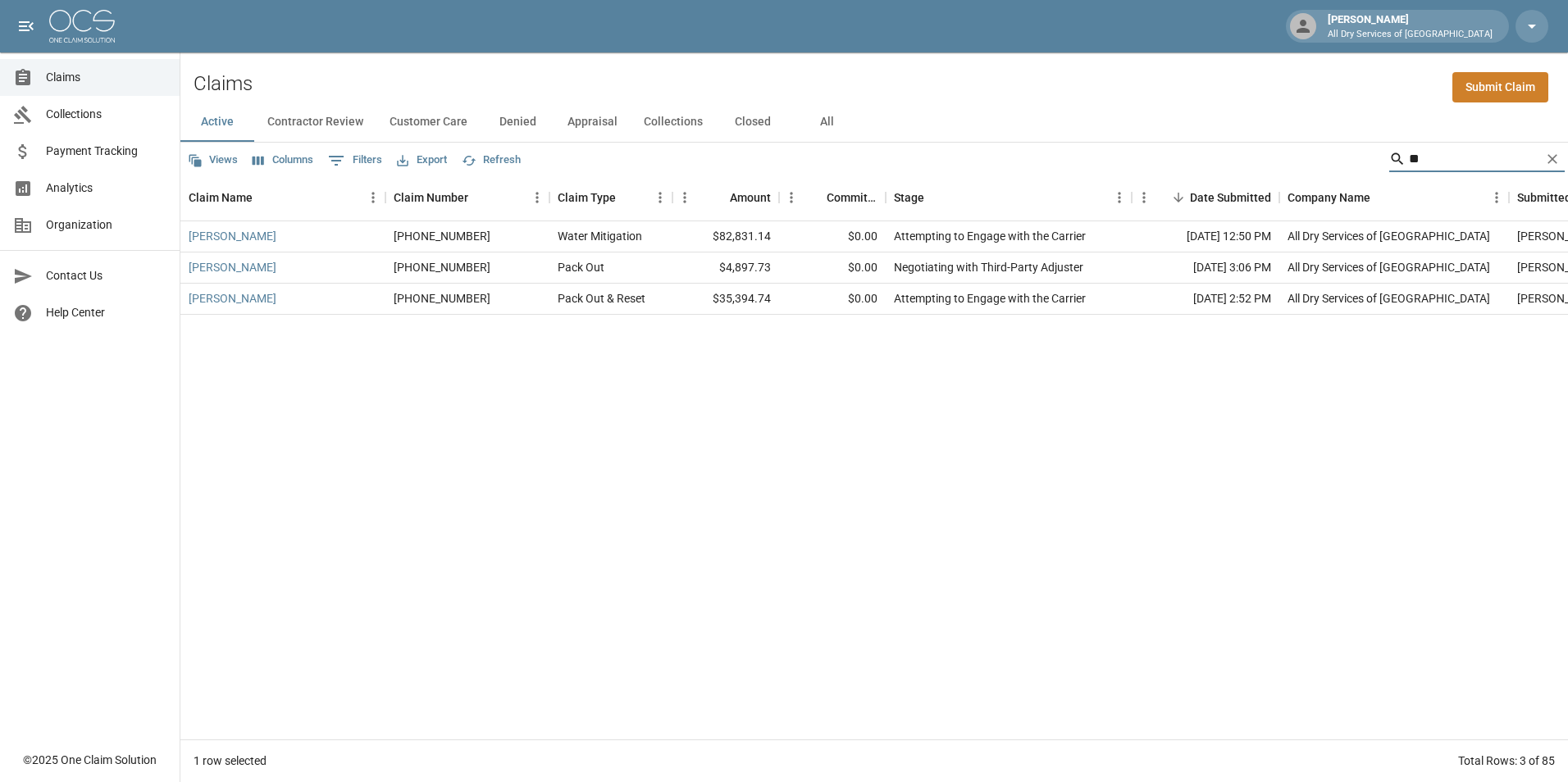
type input "*"
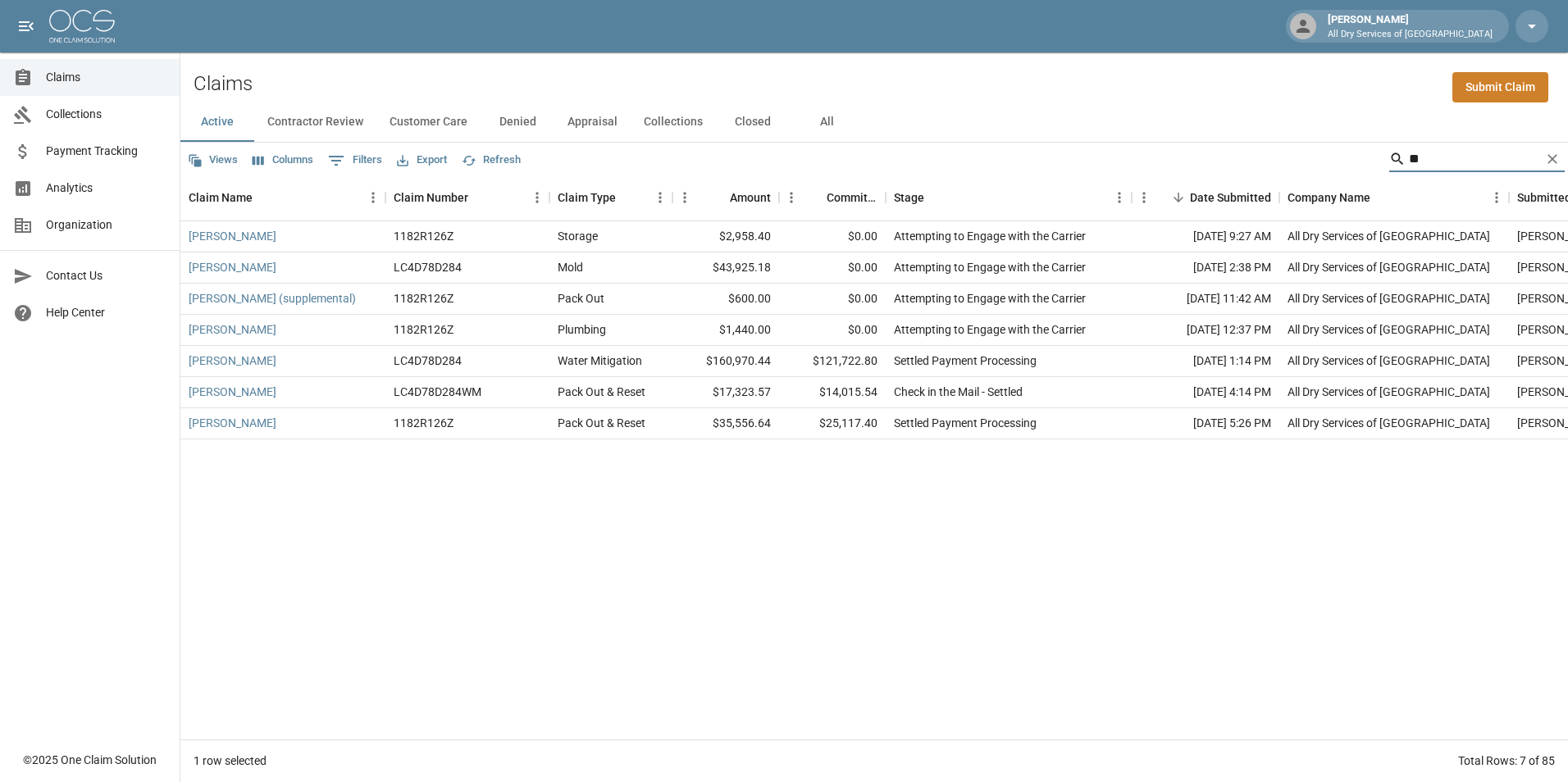
type input "*"
